Goal: Task Accomplishment & Management: Use online tool/utility

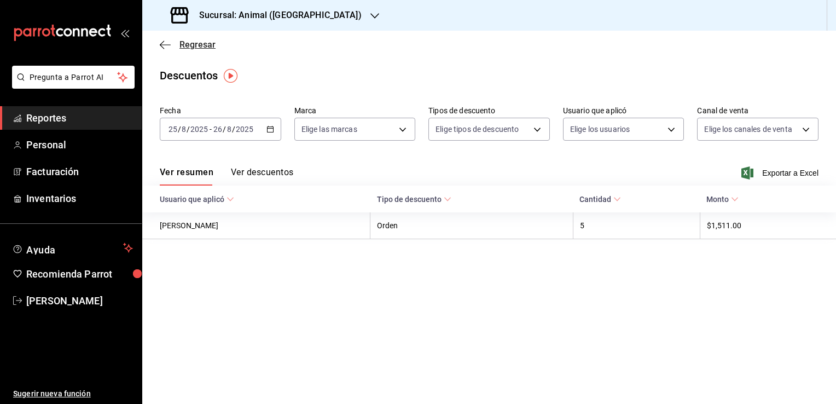
click at [192, 43] on span "Regresar" at bounding box center [198, 44] width 36 height 10
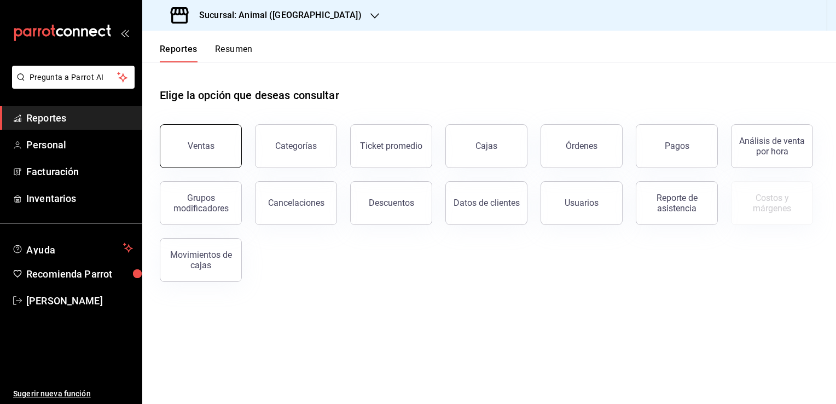
click at [199, 132] on button "Ventas" at bounding box center [201, 146] width 82 height 44
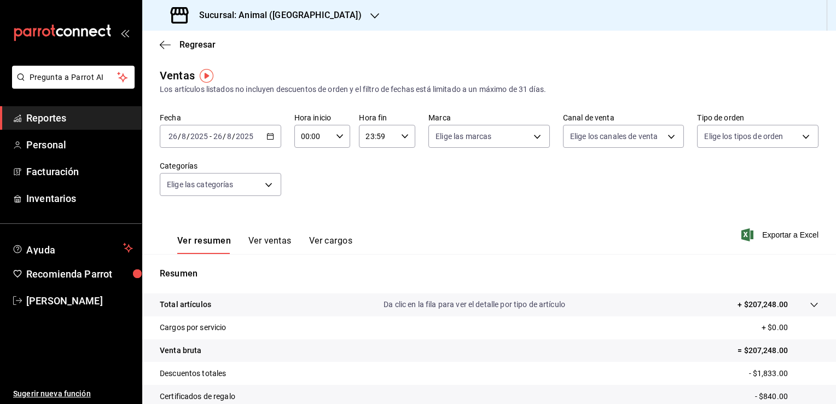
click at [267, 135] on icon "button" at bounding box center [271, 136] width 8 height 8
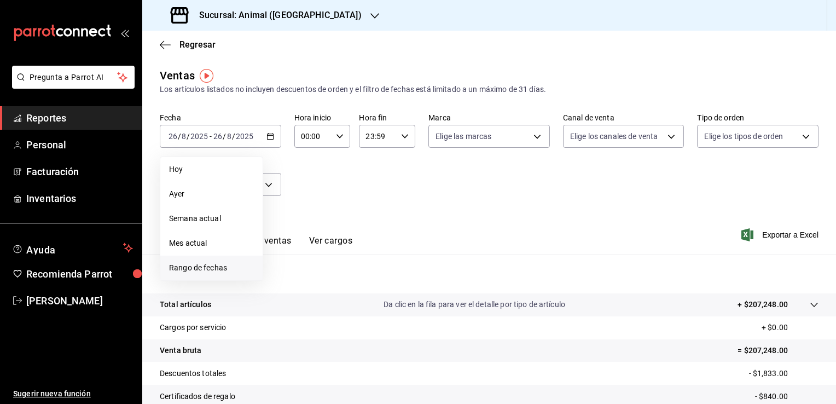
click at [221, 265] on span "Rango de fechas" at bounding box center [211, 267] width 85 height 11
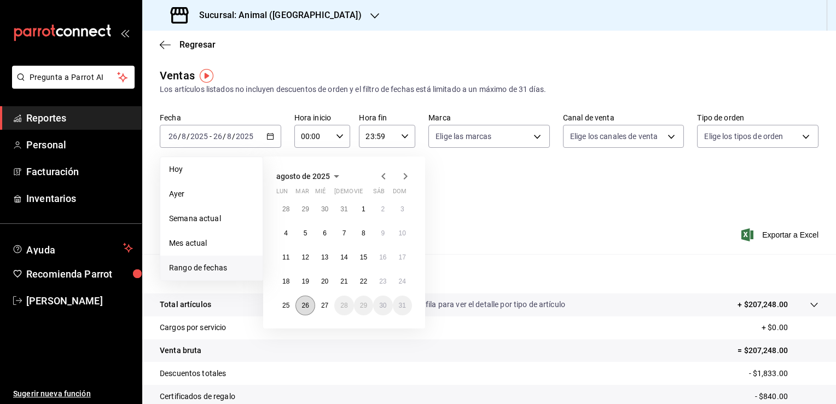
click at [308, 302] on abbr "26" at bounding box center [305, 306] width 7 height 8
click at [322, 305] on abbr "27" at bounding box center [324, 306] width 7 height 8
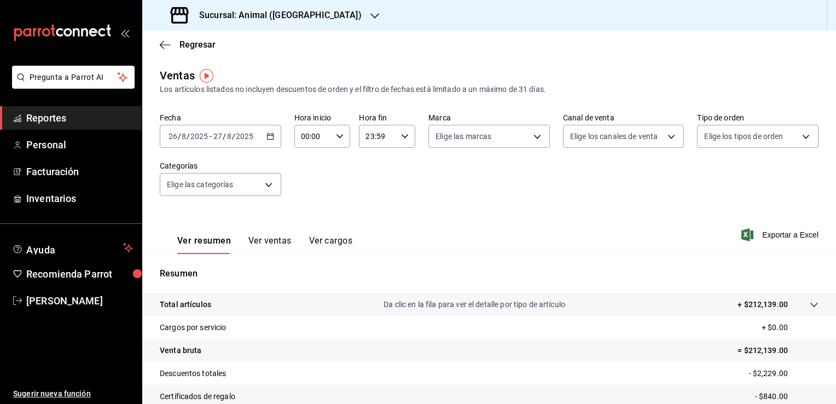
click at [337, 137] on icon "button" at bounding box center [340, 136] width 8 height 8
click at [304, 219] on span "02" at bounding box center [307, 216] width 10 height 9
type input "02:00"
click at [308, 205] on span "04" at bounding box center [307, 203] width 10 height 9
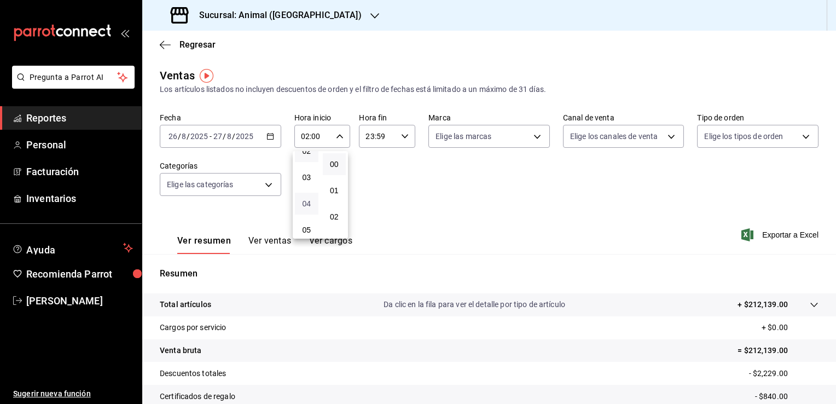
type input "04:00"
click at [402, 137] on div at bounding box center [418, 202] width 836 height 404
click at [402, 137] on icon "button" at bounding box center [405, 136] width 8 height 8
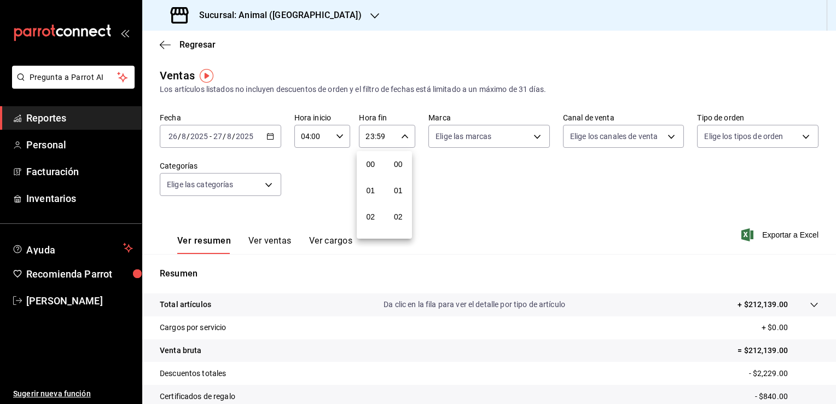
scroll to position [1515, 0]
click at [370, 172] on span "21" at bounding box center [371, 173] width 10 height 9
type input "21:59"
click at [371, 158] on span "04" at bounding box center [371, 153] width 10 height 9
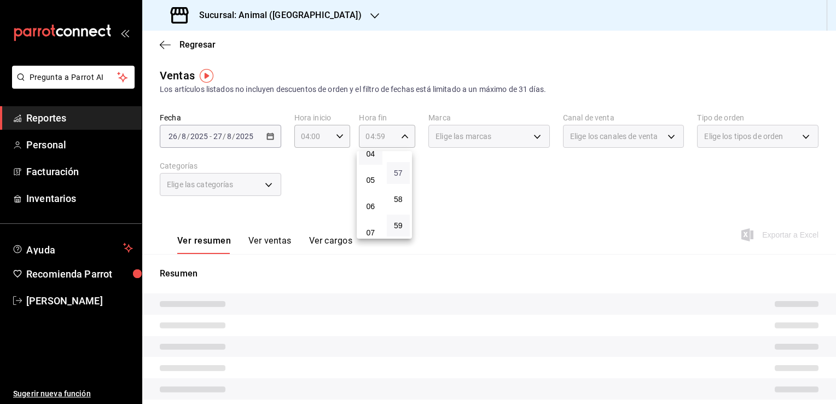
click at [399, 169] on span "57" at bounding box center [398, 173] width 10 height 9
type input "04:57"
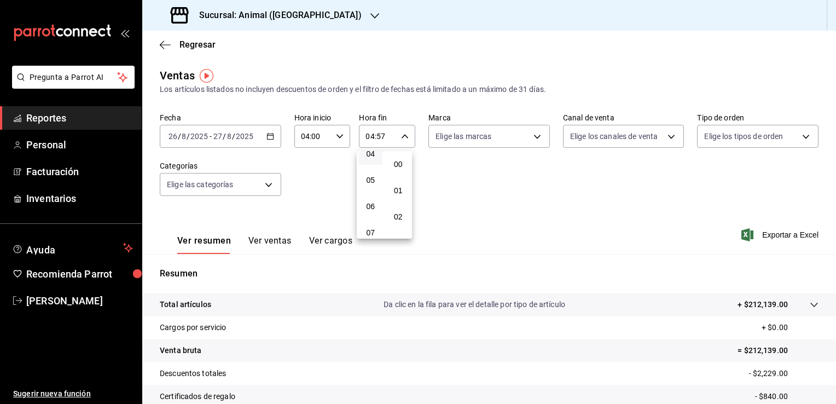
click at [399, 169] on span "00" at bounding box center [398, 164] width 10 height 9
type input "04:00"
click at [475, 201] on div at bounding box center [418, 202] width 836 height 404
click at [533, 138] on body "Pregunta a Parrot AI Reportes Personal Facturación Inventarios Ayuda Recomienda…" at bounding box center [418, 202] width 836 height 404
click at [436, 218] on input "checkbox" at bounding box center [437, 216] width 10 height 10
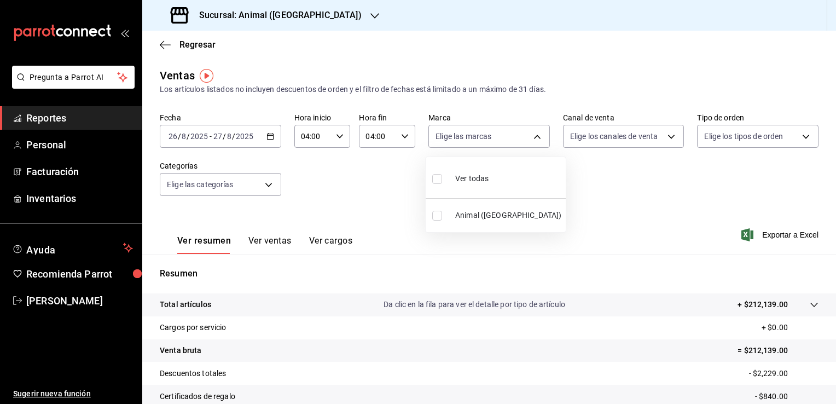
checkbox input "true"
type input "98bba0fd-3ba1-42e0-bfa8-4188b5c89202"
checkbox input "true"
click at [634, 202] on div at bounding box center [418, 202] width 836 height 404
click at [767, 232] on span "Exportar a Excel" at bounding box center [781, 234] width 75 height 13
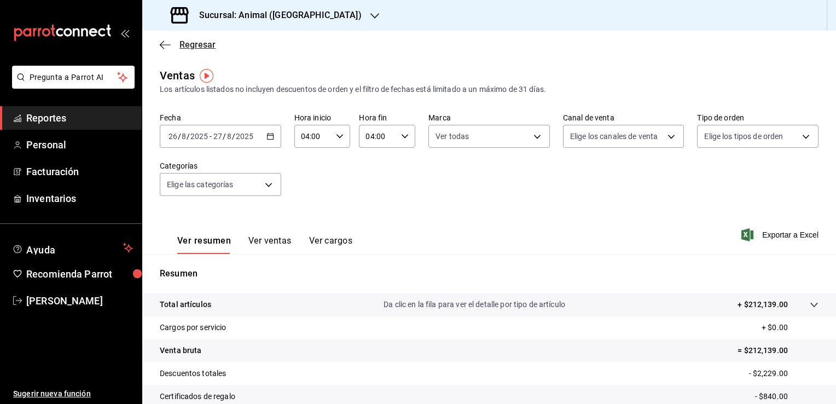
click at [196, 43] on span "Regresar" at bounding box center [198, 44] width 36 height 10
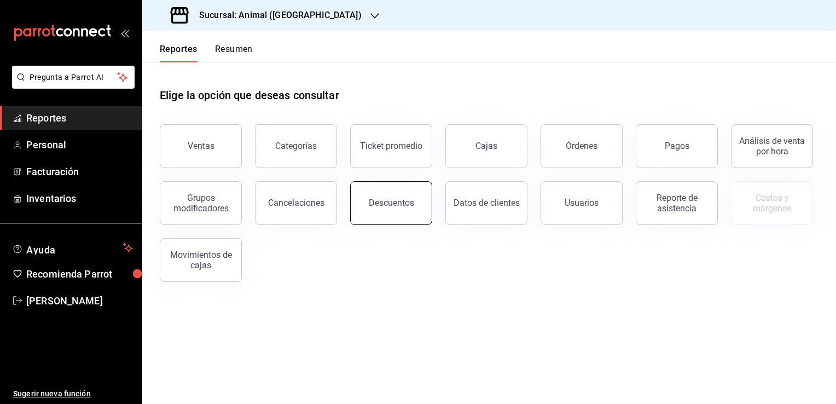
click at [385, 205] on div "Descuentos" at bounding box center [391, 203] width 45 height 10
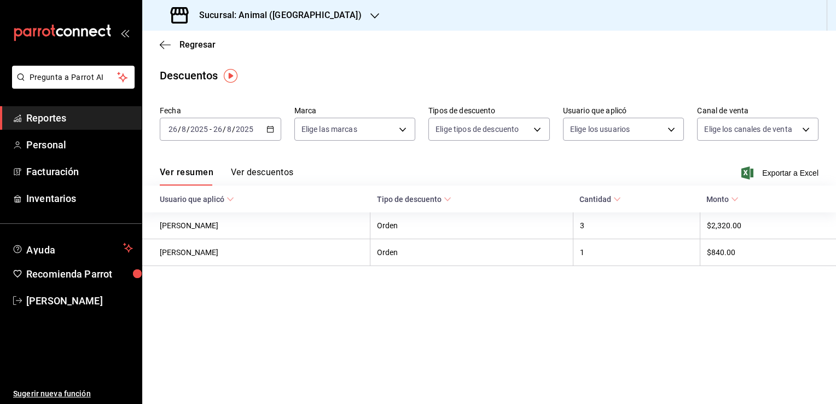
click at [268, 130] on icon "button" at bounding box center [271, 129] width 8 height 8
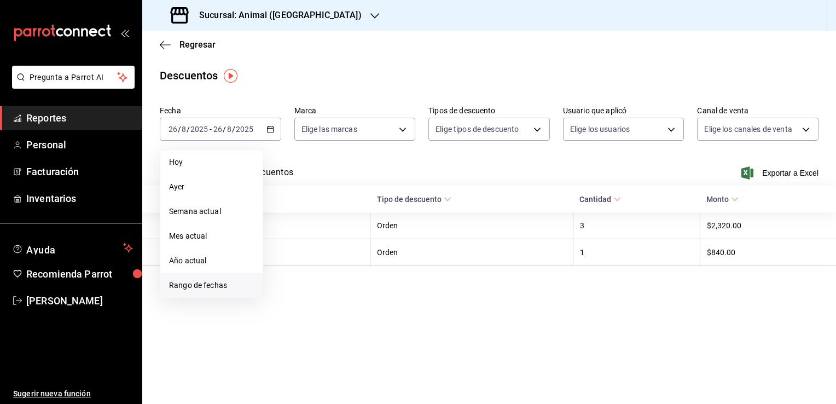
click at [214, 287] on span "Rango de fechas" at bounding box center [211, 285] width 85 height 11
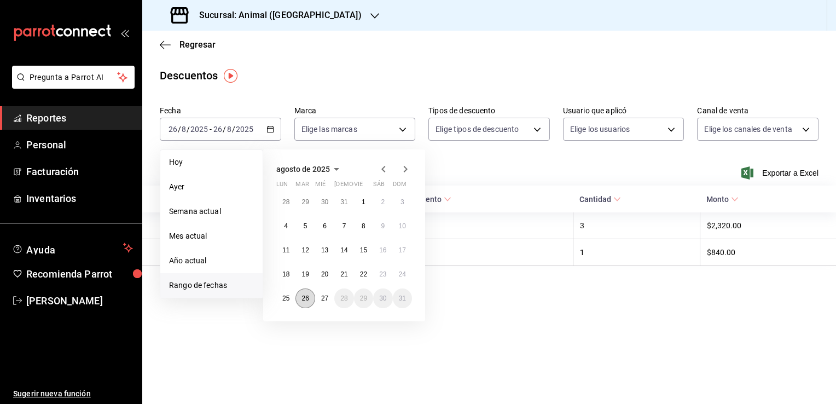
click at [308, 300] on abbr "26" at bounding box center [305, 298] width 7 height 8
click at [311, 299] on button "26" at bounding box center [305, 298] width 19 height 20
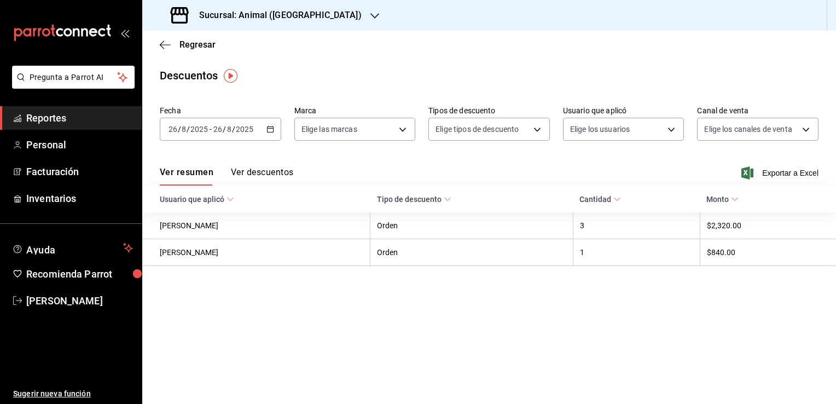
click at [268, 128] on \(Stroke\) "button" at bounding box center [270, 128] width 6 height 1
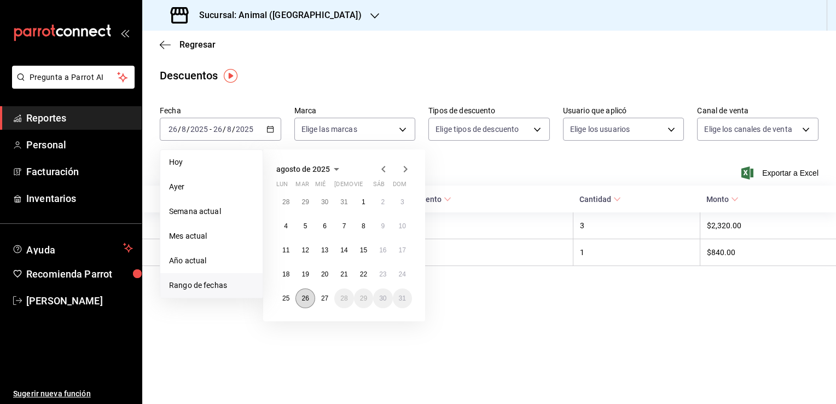
click at [303, 292] on button "26" at bounding box center [305, 298] width 19 height 20
click at [323, 300] on abbr "27" at bounding box center [324, 298] width 7 height 8
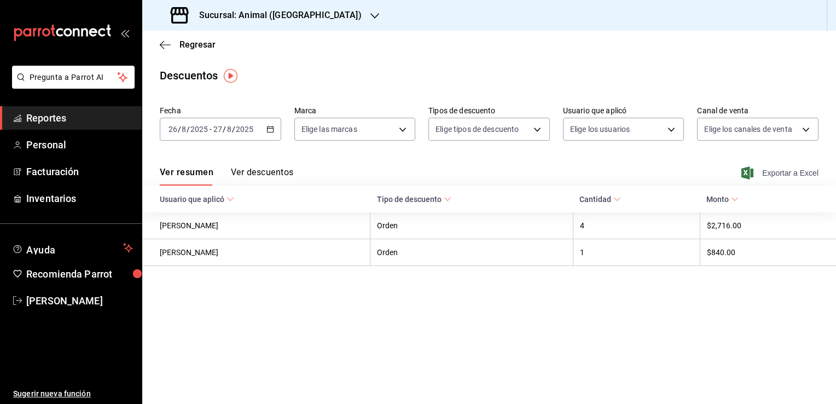
click at [761, 171] on span "Exportar a Excel" at bounding box center [781, 172] width 75 height 13
